Goal: Transaction & Acquisition: Download file/media

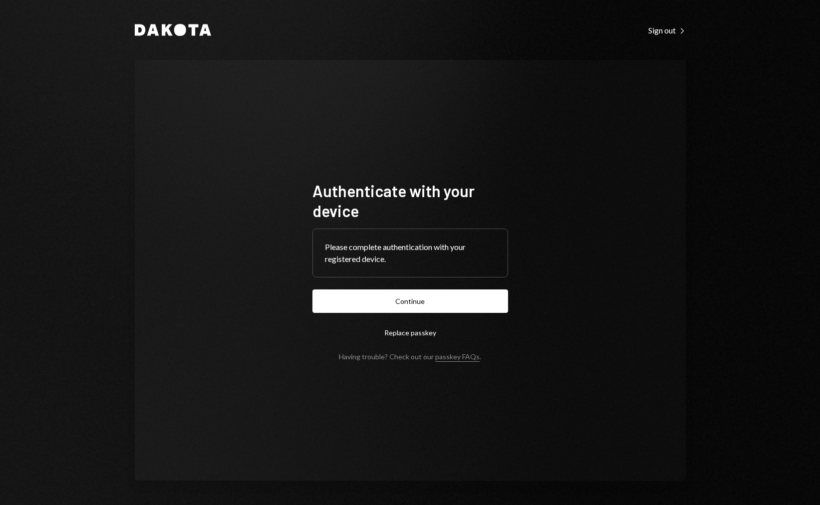
click at [427, 315] on form "Authenticate with your device Please complete authentication with your register…" at bounding box center [411, 271] width 196 height 180
click at [427, 307] on button "Continue" at bounding box center [411, 301] width 196 height 23
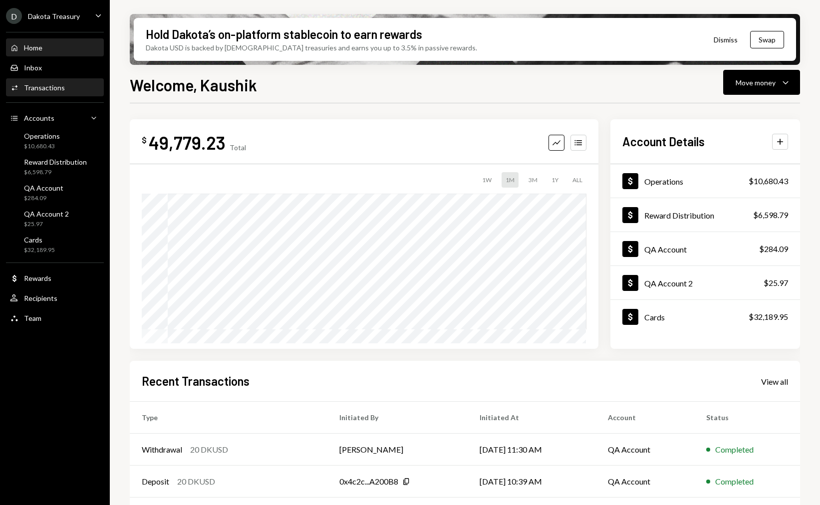
click at [53, 87] on div "Transactions" at bounding box center [44, 87] width 41 height 8
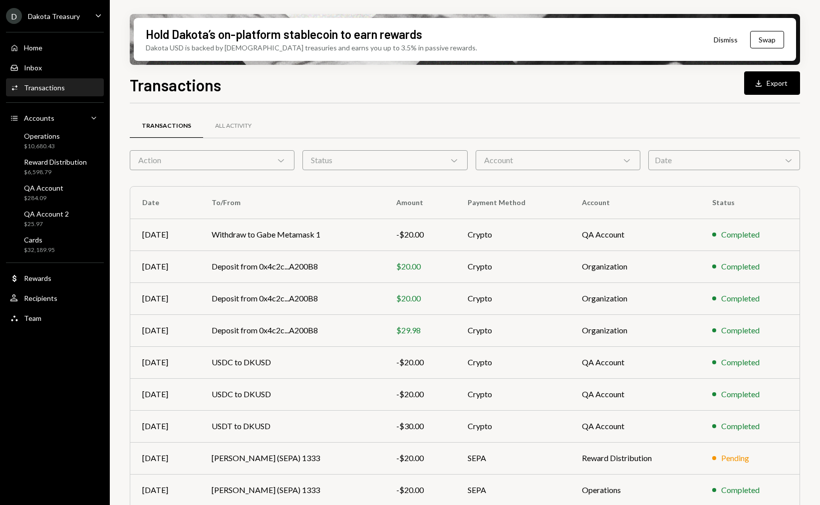
click at [60, 14] on div "Dakota Treasury" at bounding box center [54, 16] width 52 height 8
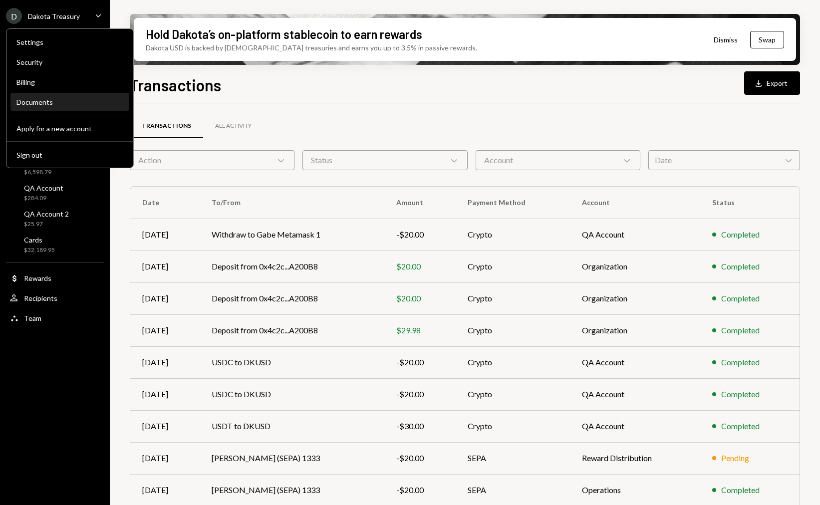
click at [56, 105] on div "Documents" at bounding box center [69, 102] width 107 height 8
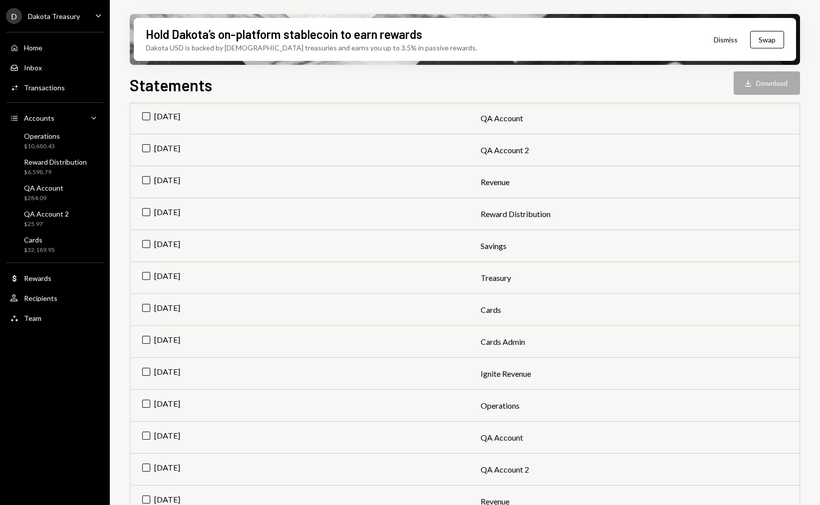
scroll to position [271, 0]
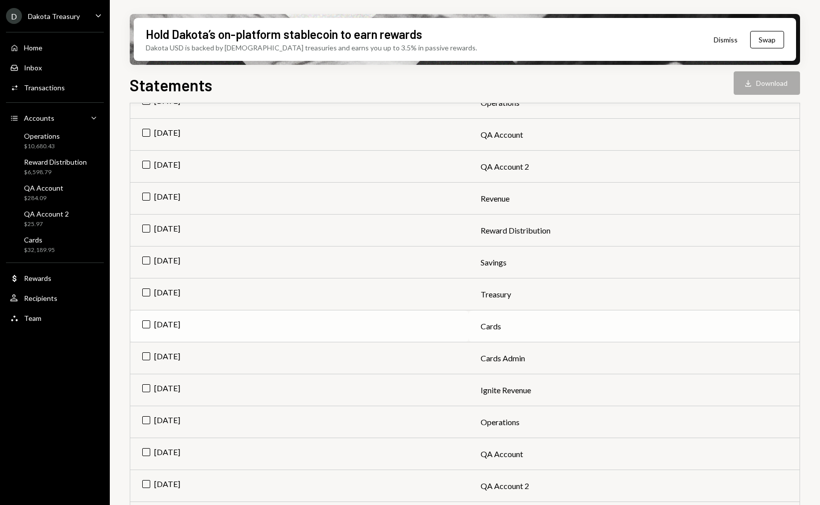
click at [142, 328] on td "[DATE]" at bounding box center [299, 327] width 339 height 32
click at [788, 92] on button "Download Download" at bounding box center [767, 82] width 66 height 23
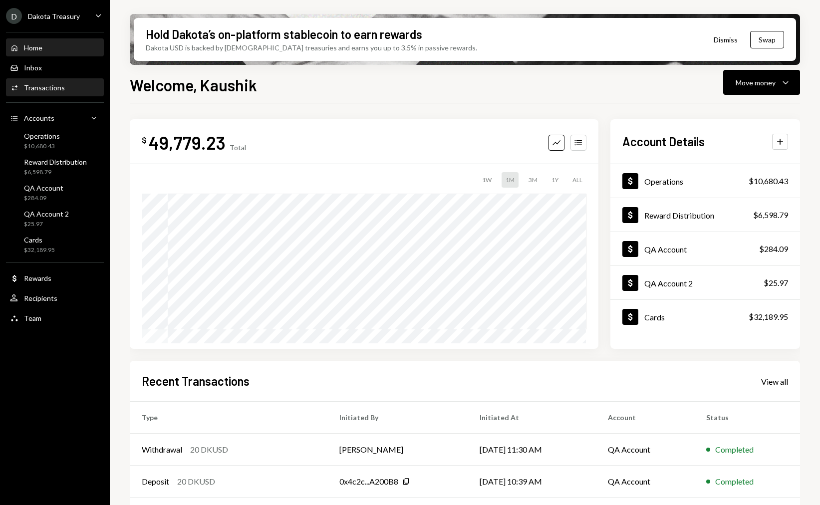
click at [70, 87] on div "Activities Transactions" at bounding box center [55, 87] width 90 height 9
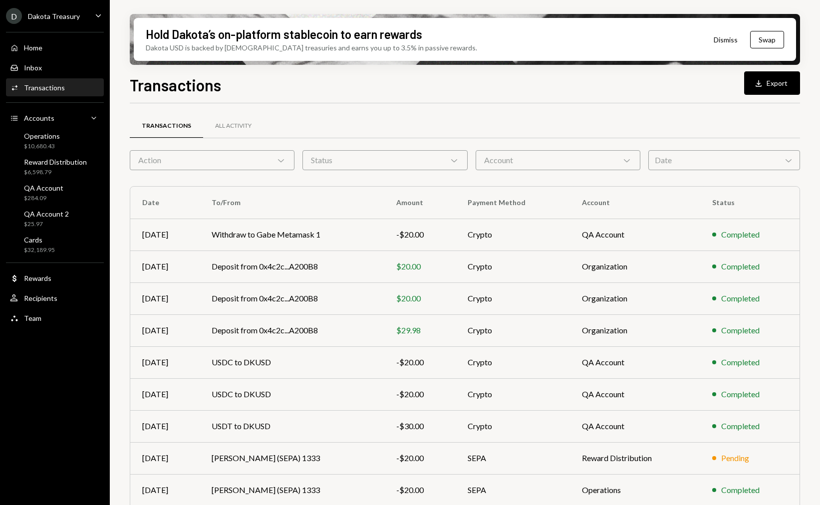
click at [78, 19] on div "Dakota Treasury" at bounding box center [54, 16] width 52 height 8
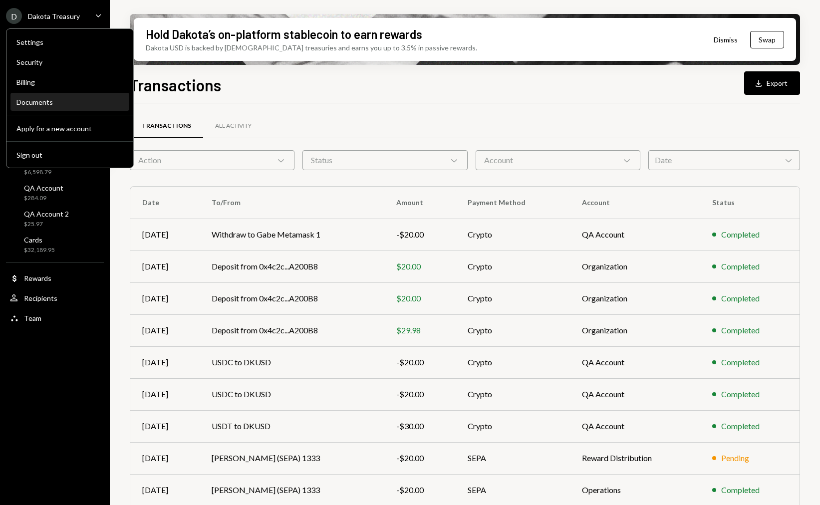
click at [73, 105] on div "Documents" at bounding box center [69, 102] width 107 height 8
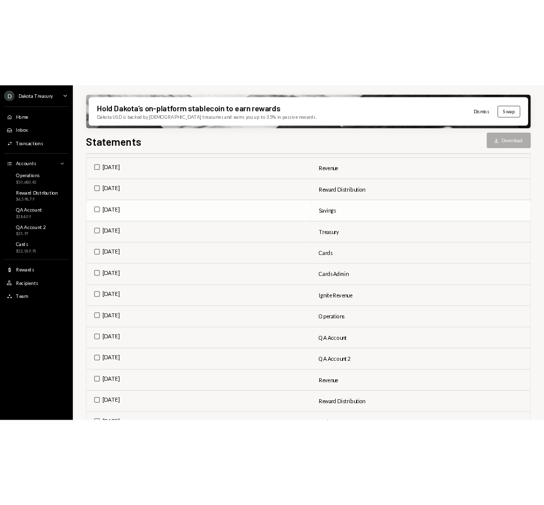
scroll to position [194, 0]
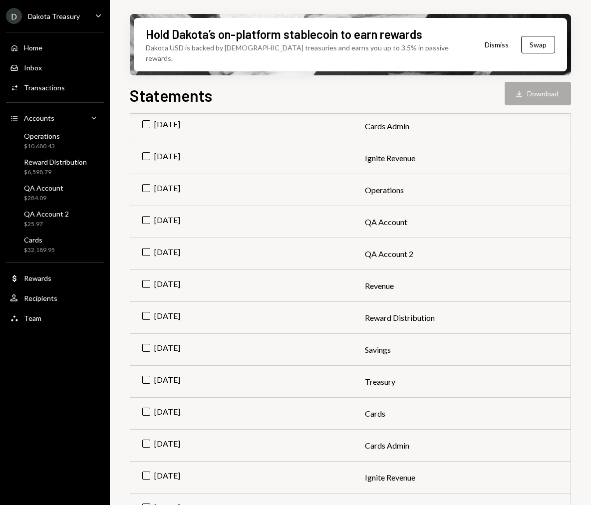
click at [464, 95] on div "Statements Download Download Statements Account Letters Generate statement View…" at bounding box center [350, 328] width 441 height 491
click at [464, 94] on div "Statements Download Download" at bounding box center [350, 94] width 441 height 22
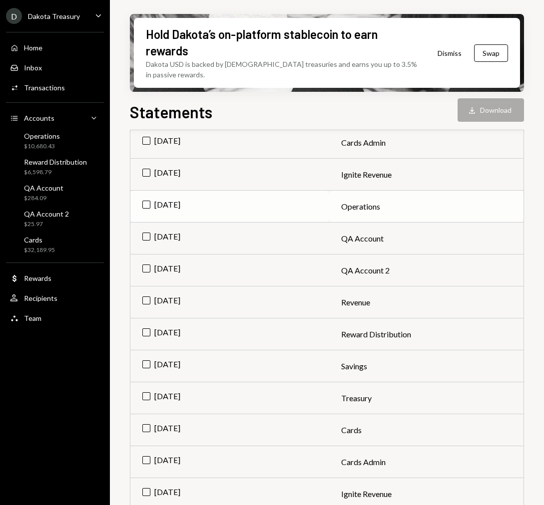
click at [483, 191] on td "Operations" at bounding box center [426, 207] width 194 height 32
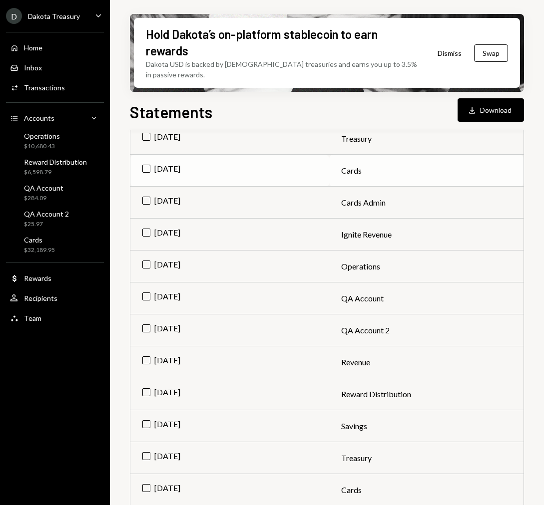
scroll to position [123, 0]
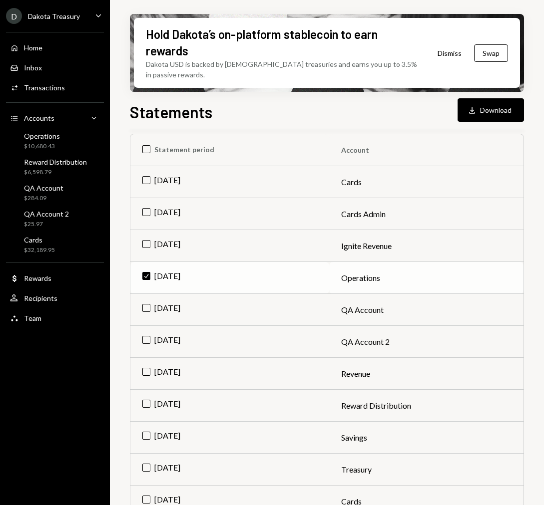
click at [146, 266] on td "Check [DATE]" at bounding box center [229, 278] width 199 height 32
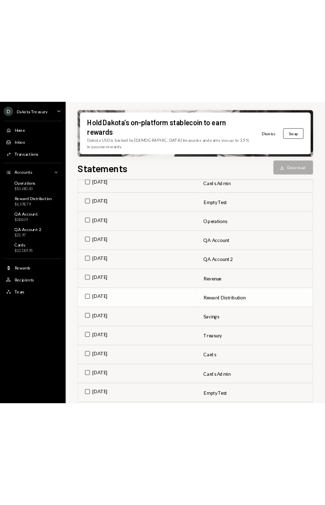
scroll to position [1819, 0]
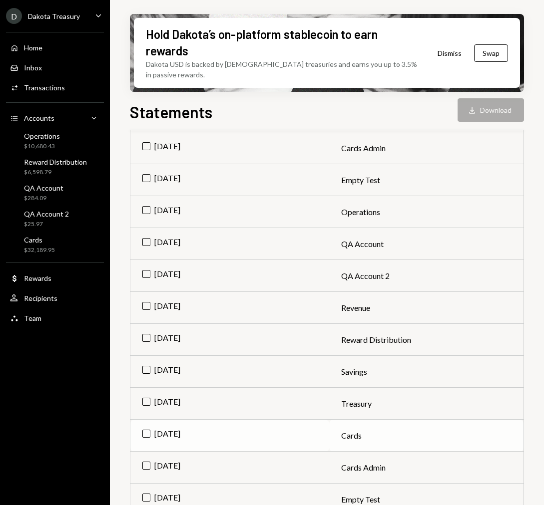
click at [146, 421] on td "[DATE]" at bounding box center [229, 436] width 199 height 32
click at [504, 98] on button "Download Download" at bounding box center [490, 109] width 66 height 23
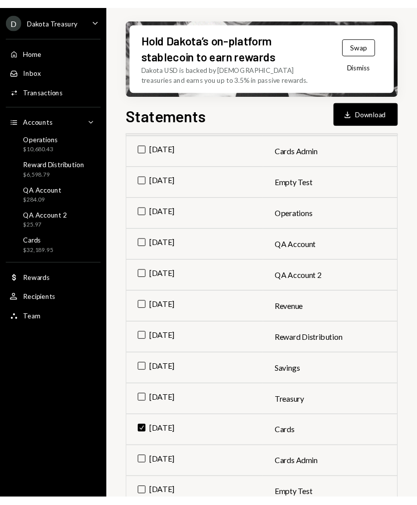
scroll to position [1831, 0]
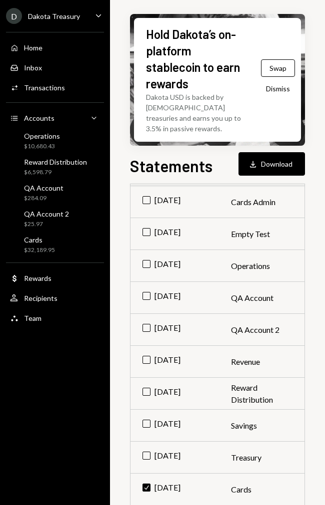
click at [324, 312] on div "Hold Dakota’s on-platform stablecoin to earn rewards Dakota USD is backed by U.…" at bounding box center [217, 252] width 215 height 505
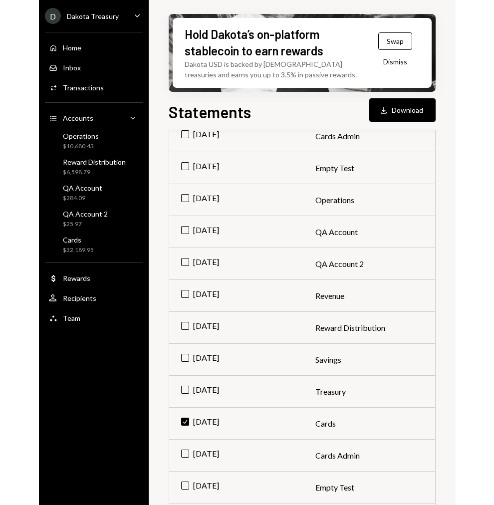
scroll to position [1819, 0]
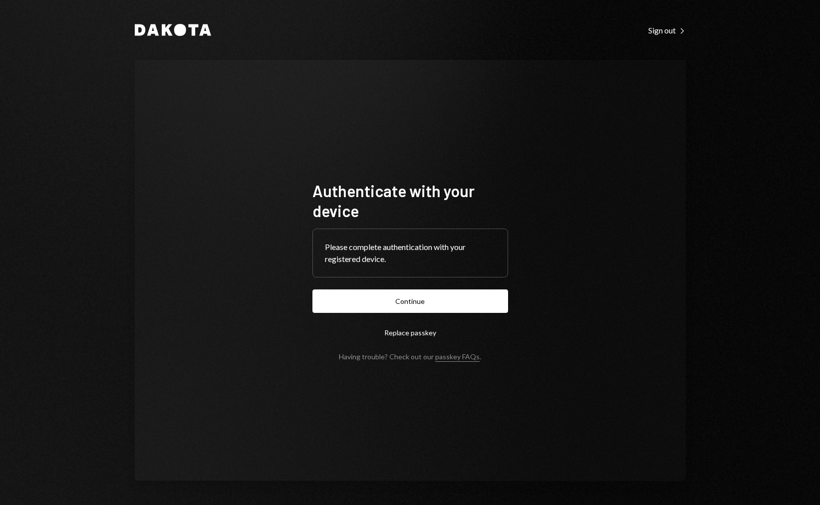
click at [320, 288] on form "Authenticate with your device Please complete authentication with your register…" at bounding box center [411, 271] width 196 height 180
click at [338, 294] on button "Continue" at bounding box center [411, 301] width 196 height 23
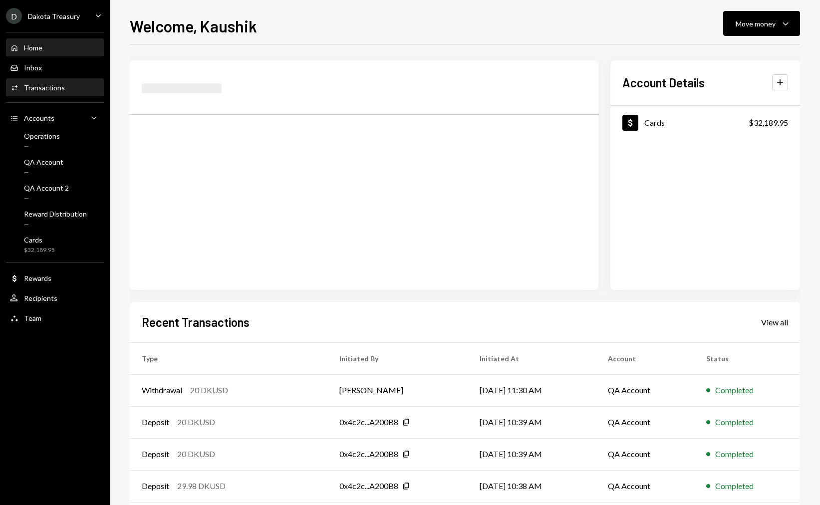
click at [40, 80] on div "Activities Transactions" at bounding box center [55, 87] width 90 height 17
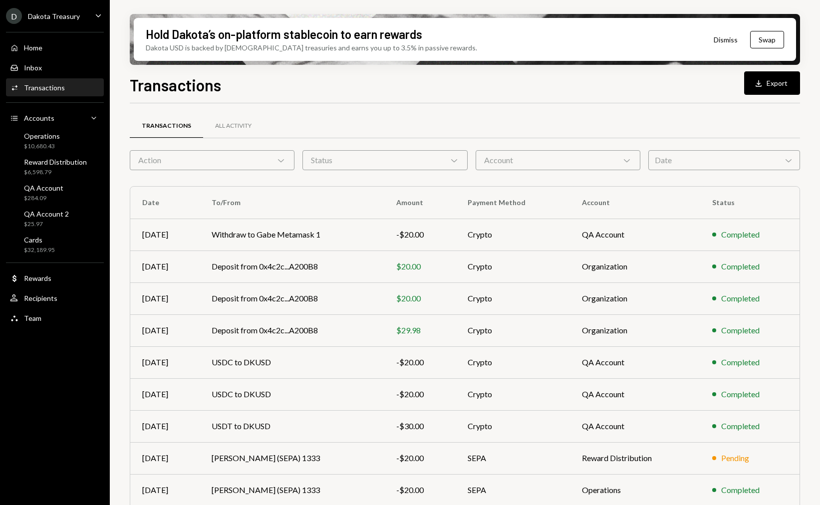
click at [73, 19] on div "Dakota Treasury" at bounding box center [54, 16] width 52 height 8
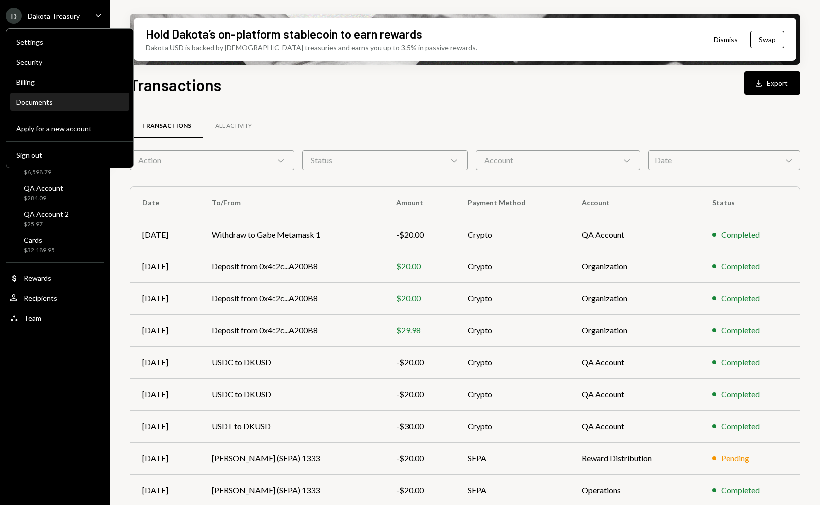
click at [79, 106] on div "Documents" at bounding box center [69, 102] width 107 height 17
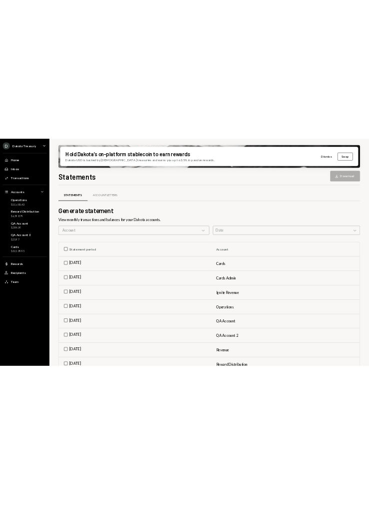
scroll to position [356, 0]
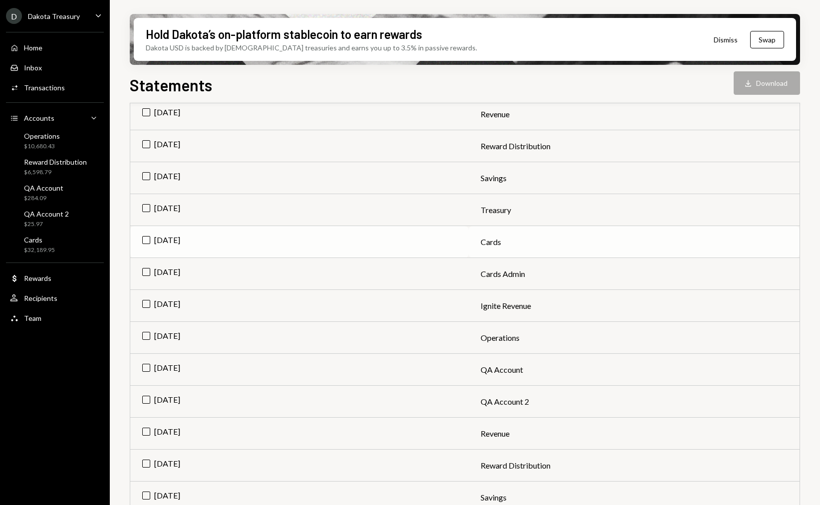
click at [147, 241] on td "[DATE]" at bounding box center [299, 242] width 339 height 32
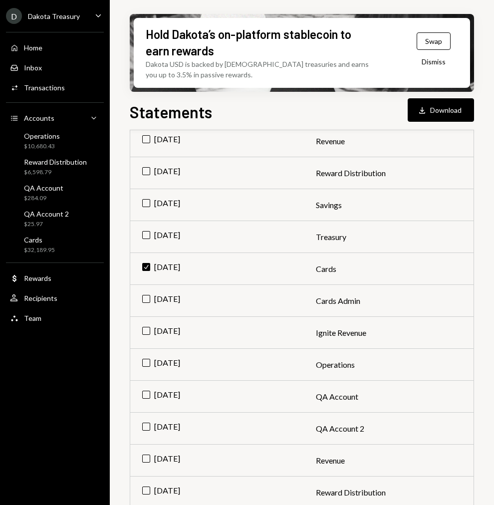
click at [371, 105] on div "Statements Download Download" at bounding box center [302, 111] width 345 height 22
click at [443, 115] on button "Download Download" at bounding box center [441, 109] width 66 height 23
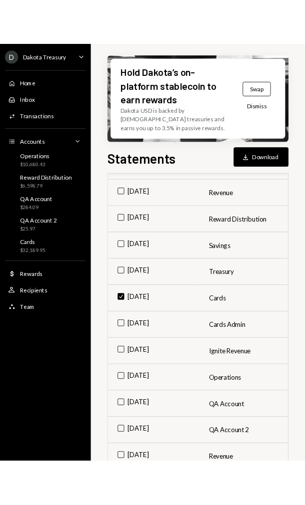
scroll to position [368, 0]
